Goal: Check status

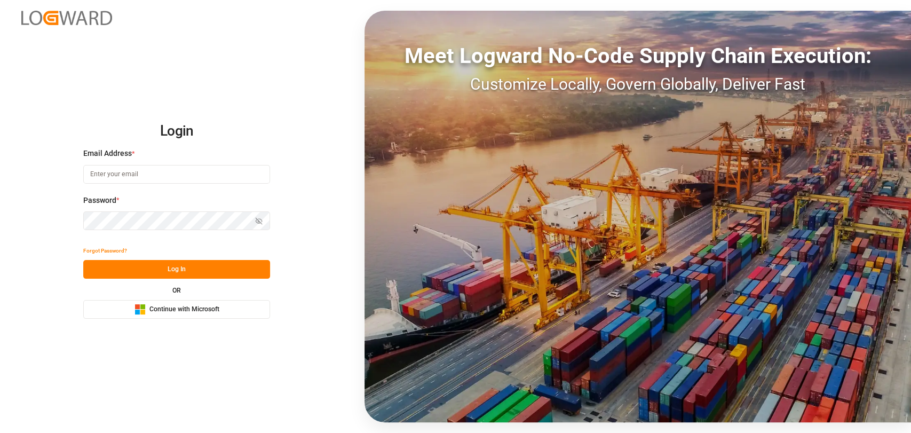
click at [201, 314] on div "Microsoft Logo Continue with Microsoft" at bounding box center [176, 309] width 85 height 11
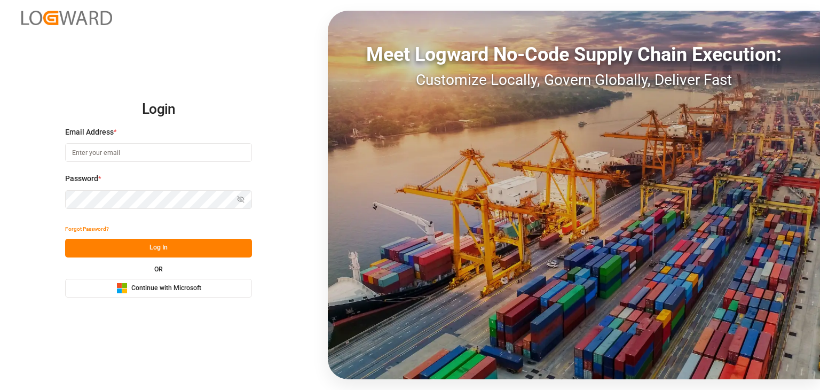
click at [163, 288] on span "Continue with Microsoft" at bounding box center [166, 288] width 70 height 10
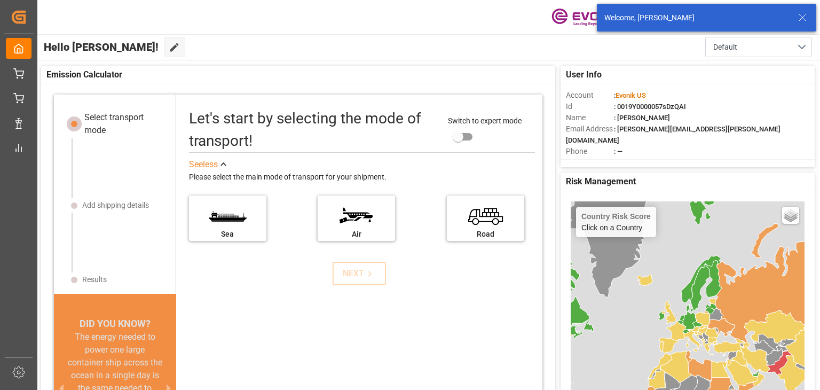
click at [804, 19] on icon at bounding box center [802, 17] width 13 height 13
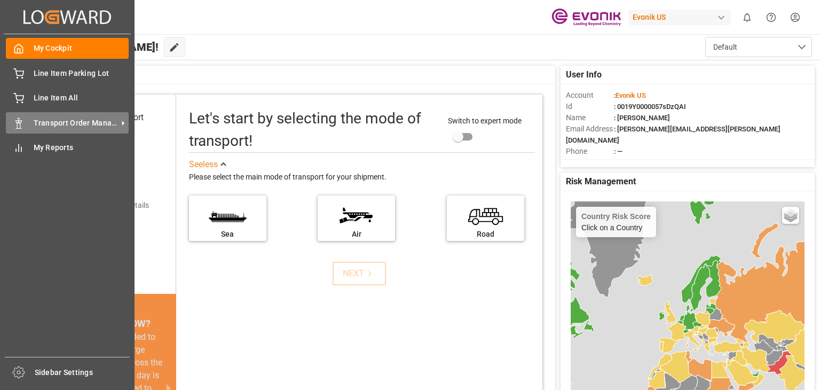
click at [68, 120] on span "Transport Order Management" at bounding box center [76, 122] width 84 height 11
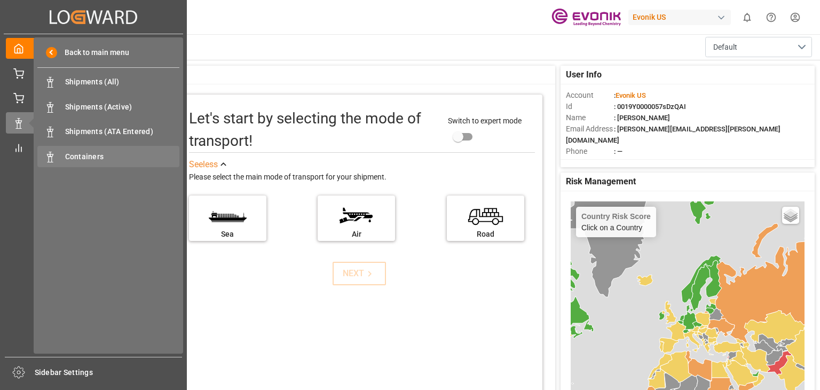
click at [81, 154] on span "Containers" at bounding box center [122, 156] width 115 height 11
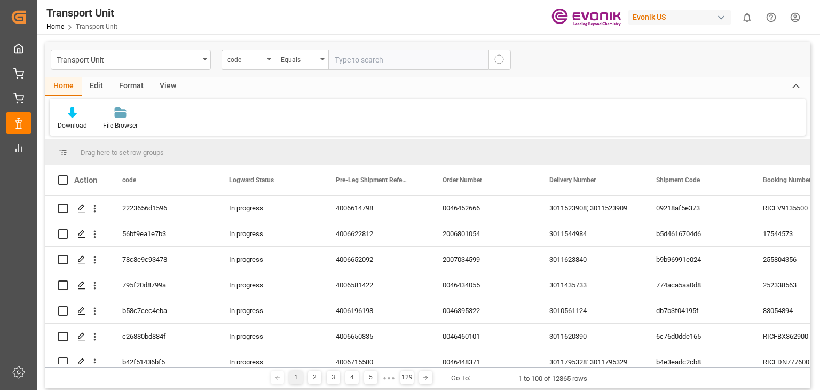
click at [552, 65] on div "Transport Unit code Equals" at bounding box center [427, 59] width 764 height 35
click at [267, 60] on div "code" at bounding box center [247, 60] width 53 height 20
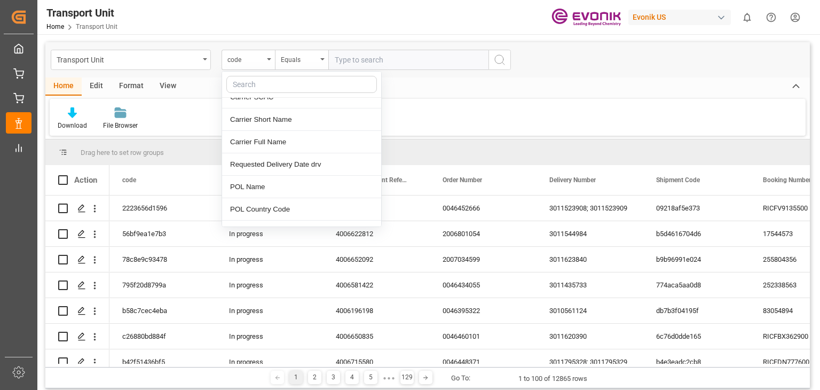
scroll to position [160, 0]
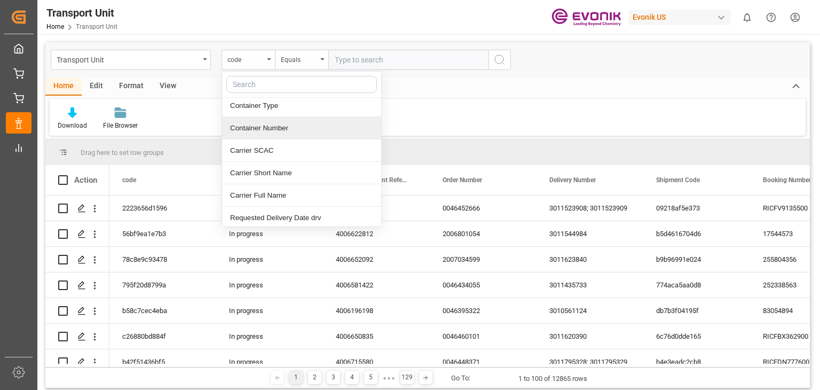
click at [282, 124] on div "Container Number" at bounding box center [301, 128] width 159 height 22
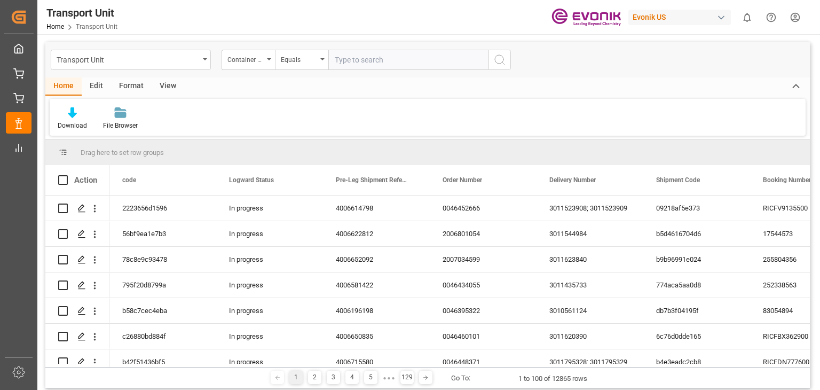
click at [402, 57] on input "text" at bounding box center [408, 60] width 160 height 20
paste input "FETU1015023"
type input "FETU1015023"
